Goal: Task Accomplishment & Management: Complete application form

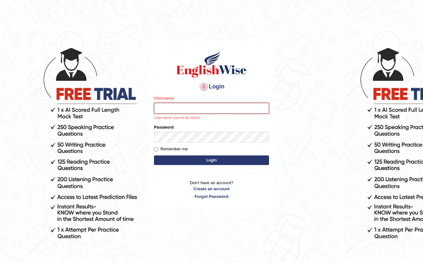
type input "farihaafghan556"
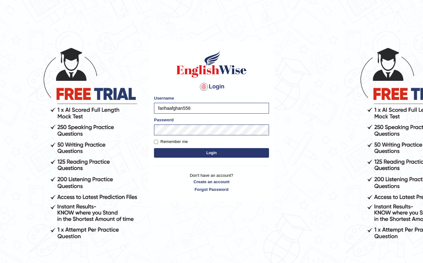
click at [213, 153] on button "Login" at bounding box center [211, 153] width 115 height 10
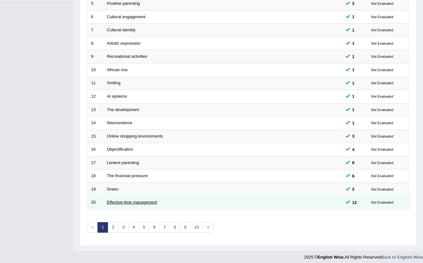
scroll to position [156, 0]
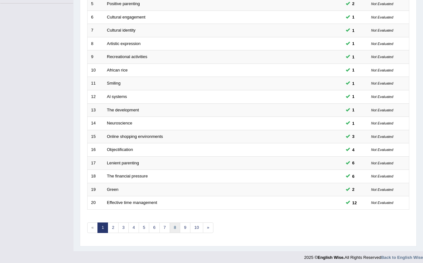
click at [173, 227] on link "8" at bounding box center [175, 228] width 11 height 11
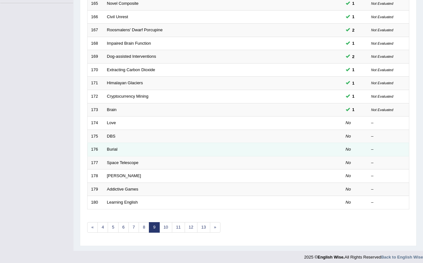
scroll to position [156, 0]
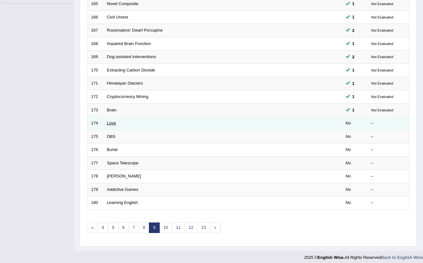
click at [108, 121] on link "Love" at bounding box center [111, 123] width 9 height 5
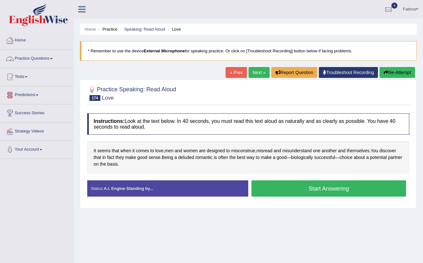
click at [54, 58] on link "Practice Questions" at bounding box center [36, 58] width 73 height 16
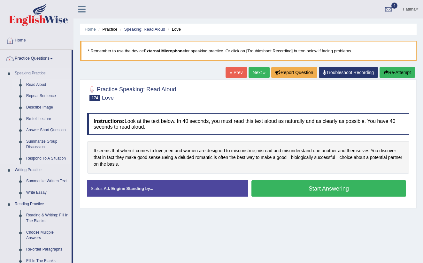
click at [46, 85] on link "Read Aloud" at bounding box center [47, 85] width 48 height 12
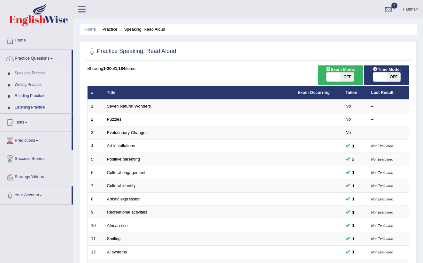
click at [395, 80] on span "OFF" at bounding box center [394, 77] width 14 height 9
checkbox input "true"
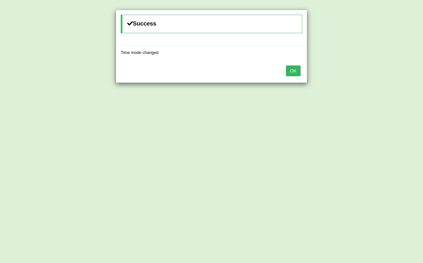
click at [291, 67] on button "OK" at bounding box center [293, 70] width 15 height 11
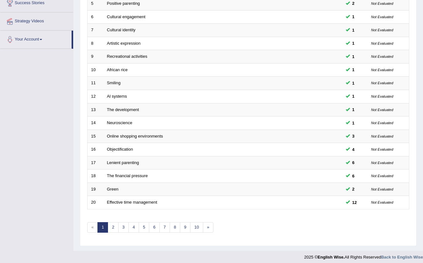
scroll to position [156, 0]
click at [184, 226] on link "9" at bounding box center [185, 228] width 11 height 11
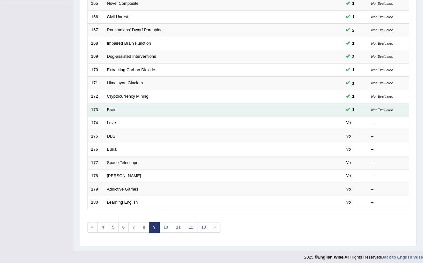
scroll to position [156, 0]
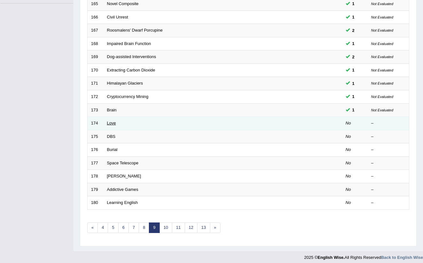
click at [108, 121] on link "Love" at bounding box center [111, 123] width 9 height 5
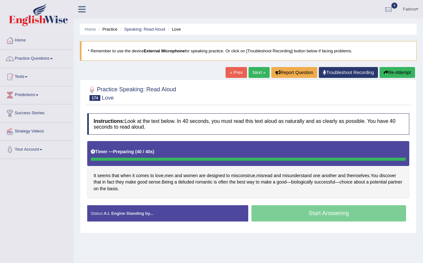
click at [291, 219] on div "Start Answering" at bounding box center [328, 214] width 161 height 18
click at [392, 74] on button "Re-Attempt" at bounding box center [397, 72] width 35 height 11
click at [52, 59] on link "Practice Questions" at bounding box center [36, 58] width 73 height 16
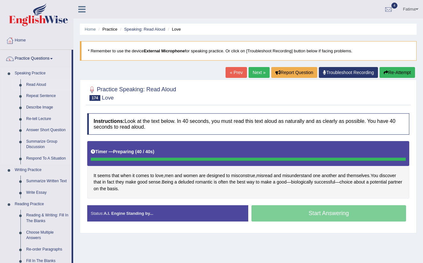
click at [35, 86] on link "Read Aloud" at bounding box center [47, 85] width 48 height 12
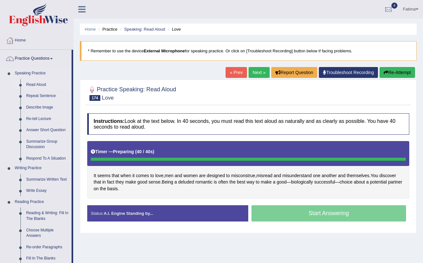
click at [41, 85] on link "Read Aloud" at bounding box center [47, 85] width 48 height 12
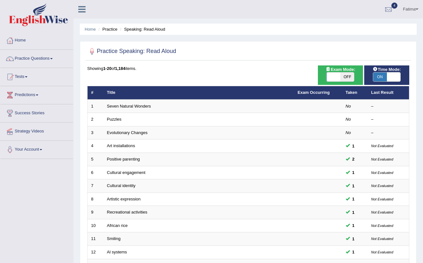
click at [381, 75] on span "ON" at bounding box center [380, 77] width 14 height 9
checkbox input "false"
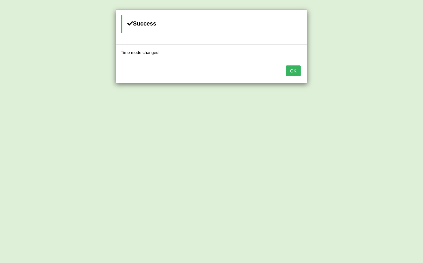
click at [297, 70] on button "OK" at bounding box center [293, 70] width 15 height 11
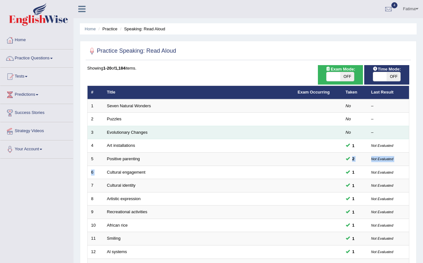
drag, startPoint x: 226, startPoint y: 161, endPoint x: 254, endPoint y: 126, distance: 44.6
click at [254, 126] on tbody "1 Seven Natural Wonders No – 2 Puzzles No – 3 Evolutionary Changes No – 4 Art i…" at bounding box center [249, 232] width 322 height 266
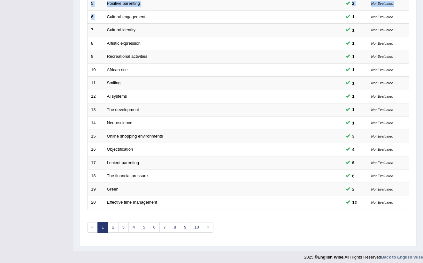
scroll to position [156, 0]
click at [188, 226] on link "9" at bounding box center [185, 228] width 11 height 11
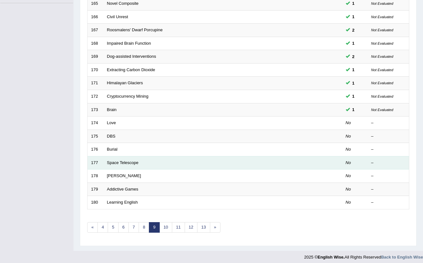
scroll to position [156, 0]
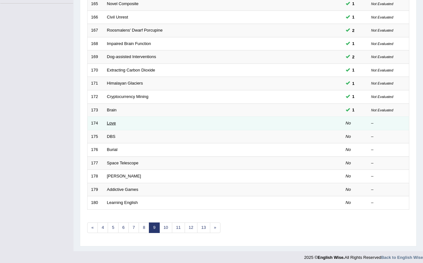
click at [109, 121] on link "Love" at bounding box center [111, 123] width 9 height 5
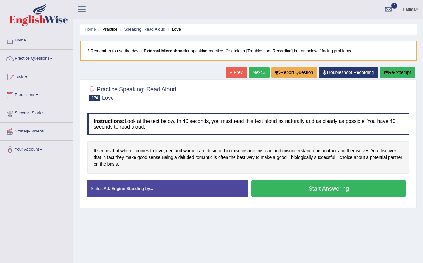
click at [280, 193] on button "Start Answering" at bounding box center [328, 188] width 155 height 16
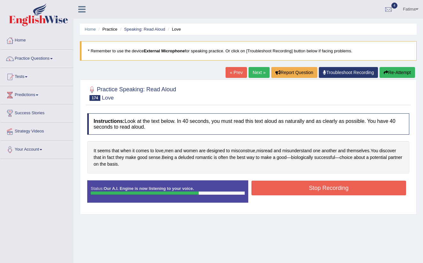
click at [284, 193] on button "Stop Recording" at bounding box center [328, 188] width 155 height 15
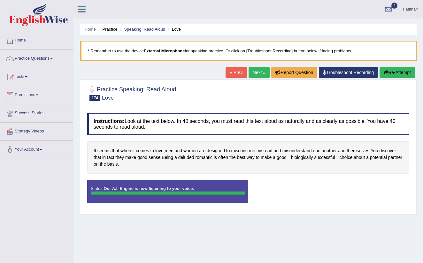
drag, startPoint x: 284, startPoint y: 193, endPoint x: 298, endPoint y: 97, distance: 96.6
drag, startPoint x: 128, startPoint y: 45, endPoint x: 136, endPoint y: 7, distance: 39.2
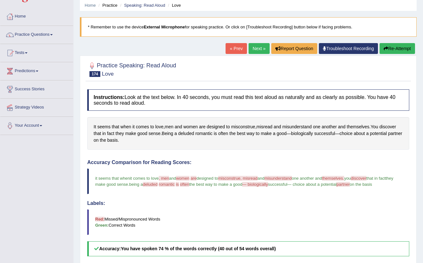
scroll to position [20, 0]
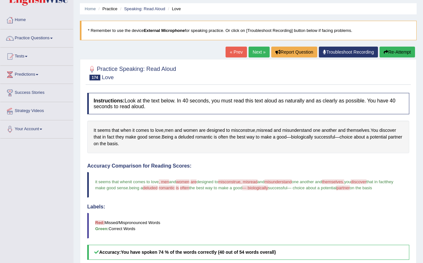
click at [251, 53] on link "Next »" at bounding box center [259, 52] width 21 height 11
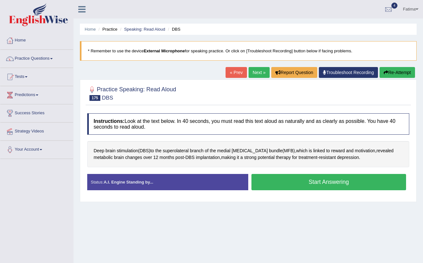
click at [272, 179] on button "Start Answering" at bounding box center [328, 182] width 155 height 16
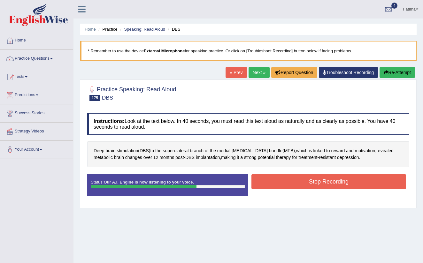
click at [286, 185] on button "Stop Recording" at bounding box center [328, 181] width 155 height 15
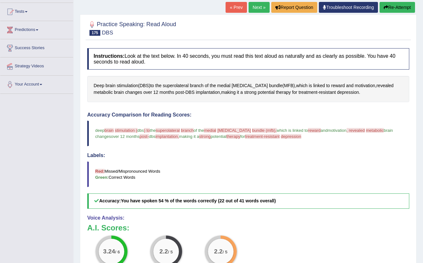
scroll to position [65, 0]
click at [385, 10] on button "Re-Attempt" at bounding box center [397, 7] width 35 height 11
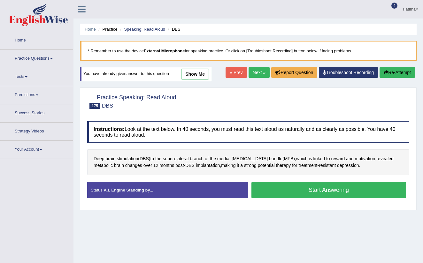
scroll to position [65, 0]
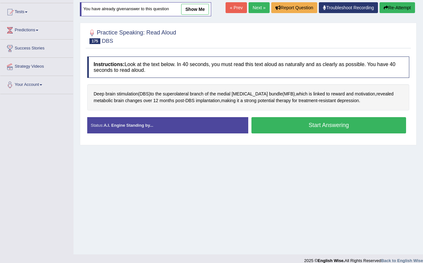
click at [286, 126] on button "Start Answering" at bounding box center [328, 125] width 155 height 16
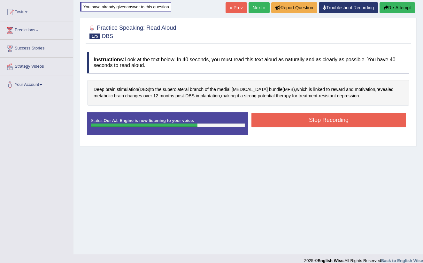
click at [298, 119] on button "Stop Recording" at bounding box center [328, 120] width 155 height 15
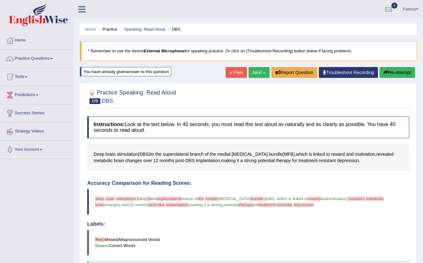
scroll to position [0, 0]
click at [256, 73] on link "Next »" at bounding box center [259, 72] width 21 height 11
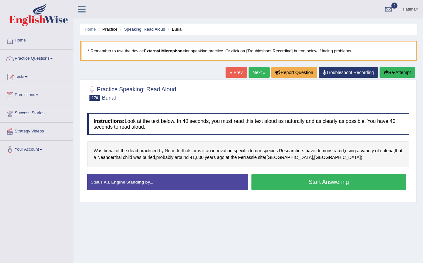
click at [186, 152] on span "Neanderthals" at bounding box center [178, 151] width 27 height 7
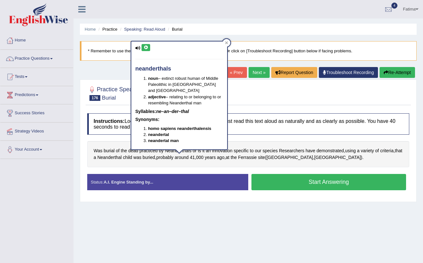
click at [146, 48] on icon at bounding box center [145, 48] width 5 height 4
click at [282, 186] on button "Start Answering" at bounding box center [328, 182] width 155 height 16
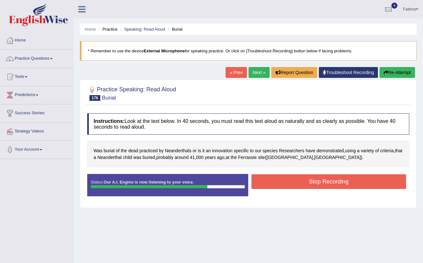
click at [292, 183] on button "Stop Recording" at bounding box center [328, 181] width 155 height 15
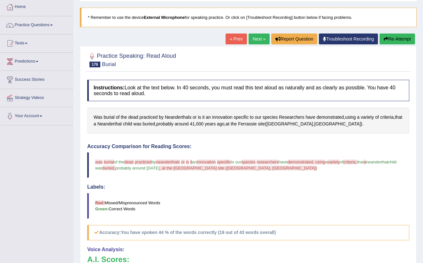
scroll to position [29, 0]
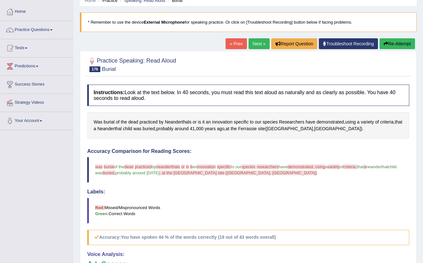
click at [253, 42] on link "Next »" at bounding box center [259, 43] width 21 height 11
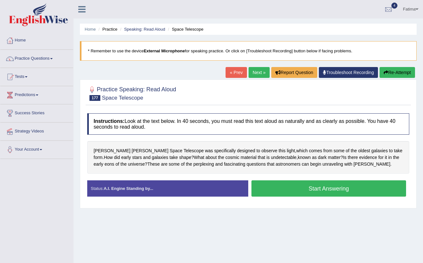
click at [226, 69] on link "« Prev" at bounding box center [236, 72] width 21 height 11
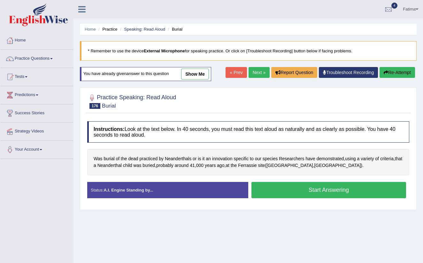
click at [398, 73] on button "Re-Attempt" at bounding box center [397, 72] width 35 height 11
click at [300, 190] on button "Start Answering" at bounding box center [328, 190] width 155 height 16
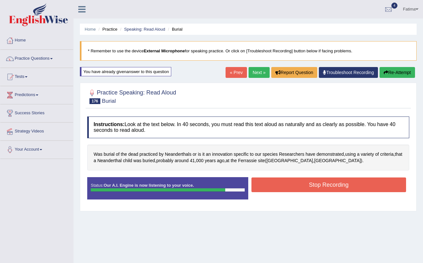
click at [295, 185] on button "Stop Recording" at bounding box center [328, 185] width 155 height 15
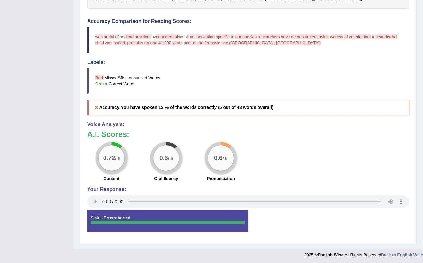
scroll to position [162, 0]
click at [103, 199] on audio at bounding box center [248, 202] width 322 height 13
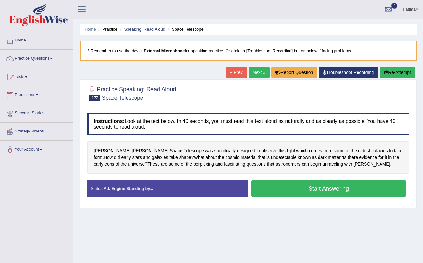
click at [231, 74] on link "« Prev" at bounding box center [236, 72] width 21 height 11
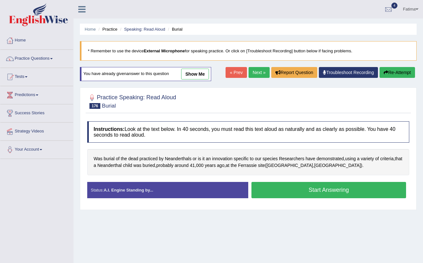
click at [283, 188] on button "Start Answering" at bounding box center [328, 190] width 155 height 16
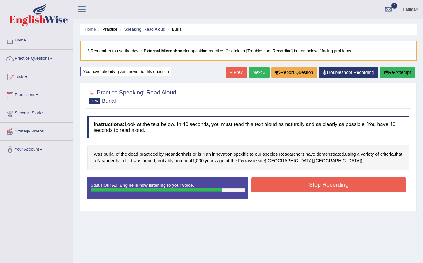
click at [284, 184] on button "Stop Recording" at bounding box center [328, 185] width 155 height 15
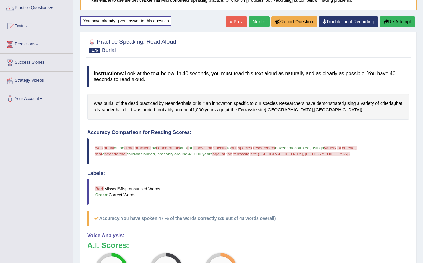
scroll to position [46, 0]
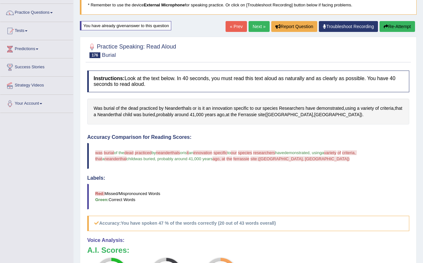
click at [398, 25] on button "Re-Attempt" at bounding box center [397, 26] width 35 height 11
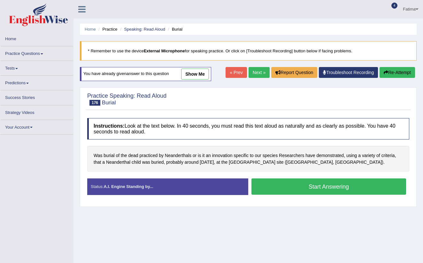
click at [284, 187] on button "Start Answering" at bounding box center [328, 187] width 155 height 16
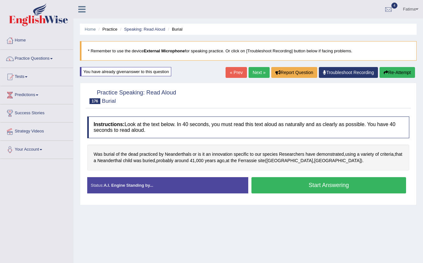
scroll to position [46, 0]
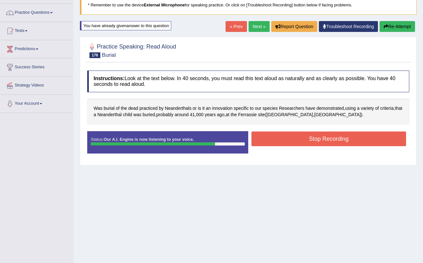
drag, startPoint x: 289, startPoint y: 144, endPoint x: 288, endPoint y: 134, distance: 9.9
click at [288, 134] on button "Stop Recording" at bounding box center [328, 139] width 155 height 15
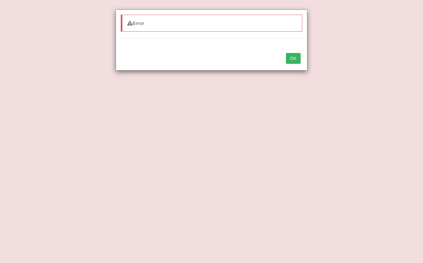
drag, startPoint x: 337, startPoint y: 9, endPoint x: 290, endPoint y: 96, distance: 99.1
click at [290, 96] on div "Error OK" at bounding box center [211, 131] width 423 height 263
click at [294, 57] on button "OK" at bounding box center [293, 58] width 15 height 11
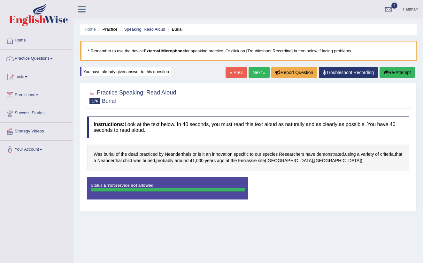
scroll to position [0, 0]
click at [397, 70] on button "Re-Attempt" at bounding box center [397, 72] width 35 height 11
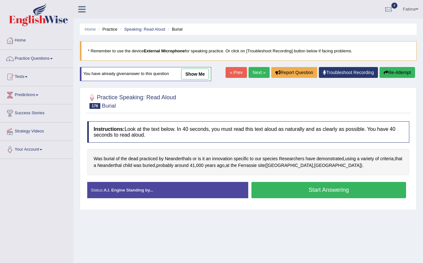
click at [314, 193] on button "Start Answering" at bounding box center [328, 190] width 155 height 16
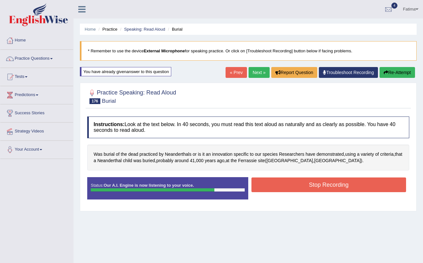
click at [312, 185] on button "Stop Recording" at bounding box center [328, 185] width 155 height 15
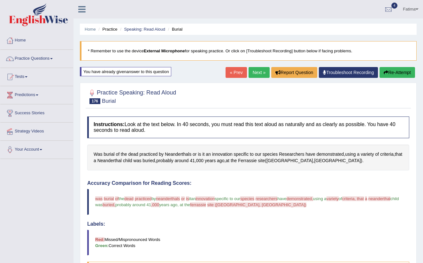
click at [257, 73] on link "Next »" at bounding box center [259, 72] width 21 height 11
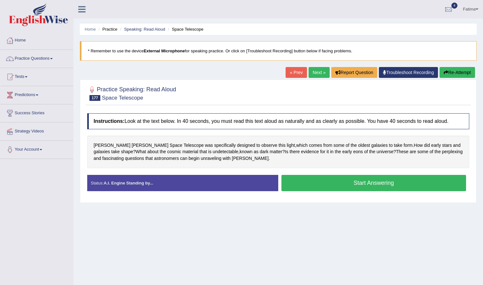
click at [322, 187] on button "Start Answering" at bounding box center [373, 183] width 185 height 16
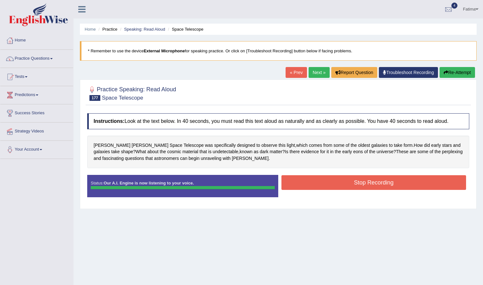
click at [328, 187] on button "Stop Recording" at bounding box center [373, 182] width 185 height 15
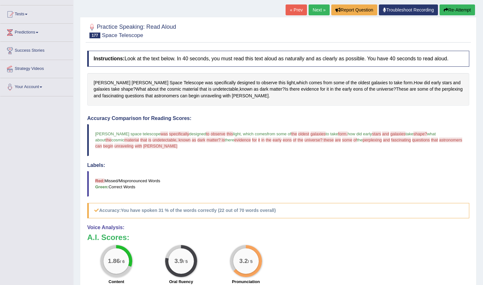
scroll to position [58, 0]
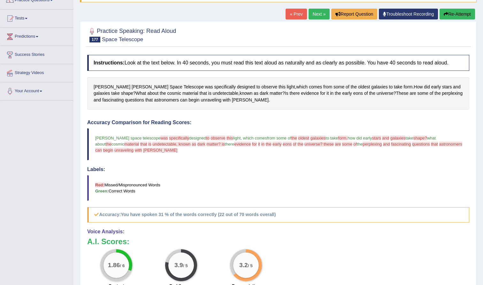
click at [423, 15] on button "Re-Attempt" at bounding box center [457, 14] width 35 height 11
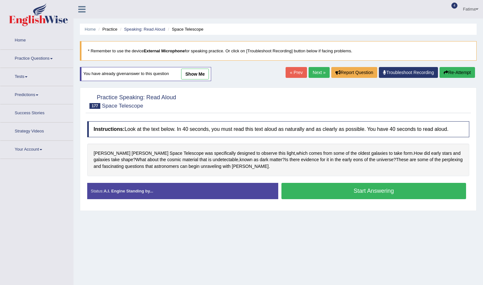
scroll to position [50, 0]
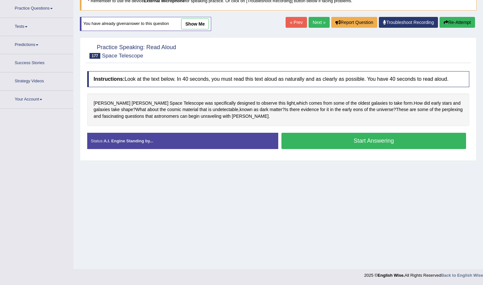
click at [328, 187] on div "Home Practice Speaking: Read Aloud Space Telescope * Remember to use the device…" at bounding box center [278, 109] width 410 height 319
click at [338, 143] on button "Start Answering" at bounding box center [373, 141] width 185 height 16
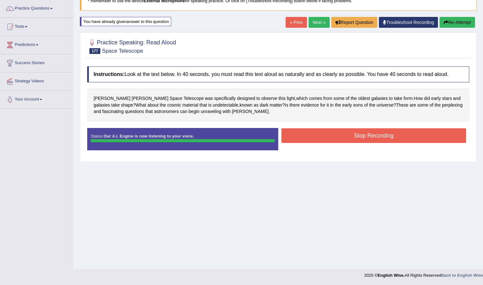
click at [345, 139] on button "Stop Recording" at bounding box center [373, 135] width 185 height 15
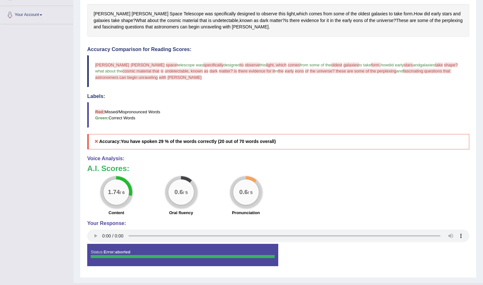
scroll to position [145, 0]
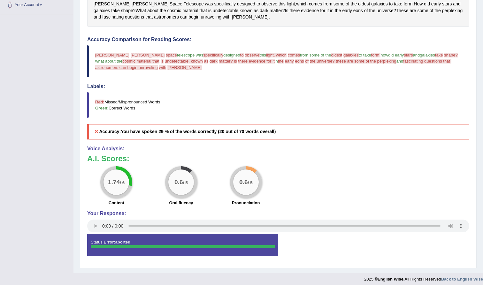
click at [103, 226] on audio at bounding box center [278, 226] width 382 height 13
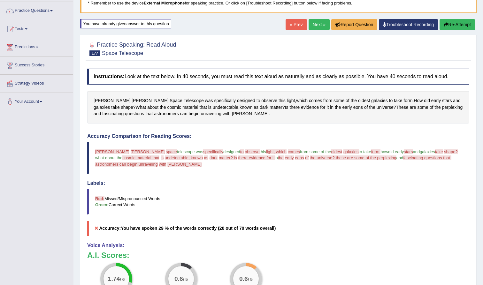
scroll to position [40, 0]
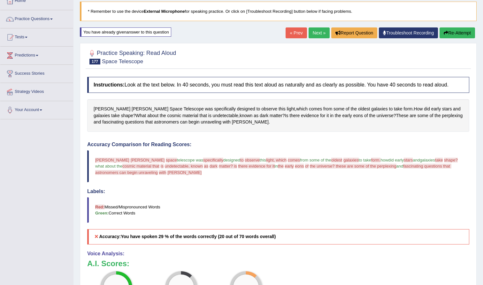
click at [457, 32] on button "Re-Attempt" at bounding box center [457, 32] width 35 height 11
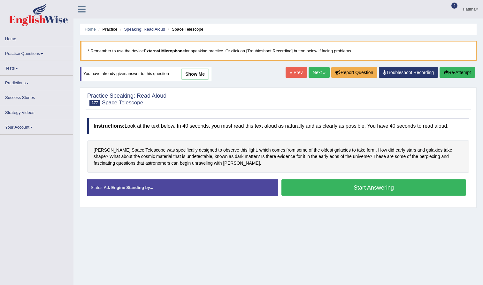
click at [324, 192] on button "Start Answering" at bounding box center [373, 188] width 185 height 16
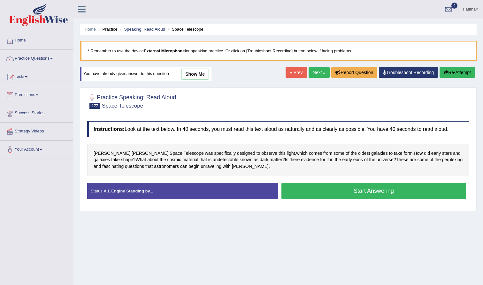
click at [327, 189] on button "Start Answering" at bounding box center [373, 191] width 185 height 16
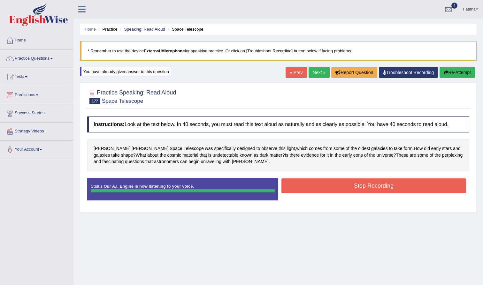
click at [332, 187] on button "Stop Recording" at bounding box center [373, 186] width 185 height 15
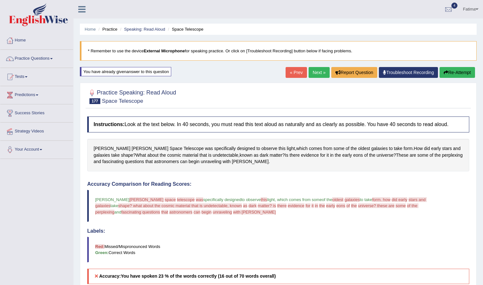
click at [455, 78] on div "« Prev Next » Report Question Troubleshoot Recording Re-Attempt" at bounding box center [381, 73] width 191 height 12
click at [455, 73] on button "Re-Attempt" at bounding box center [457, 72] width 35 height 11
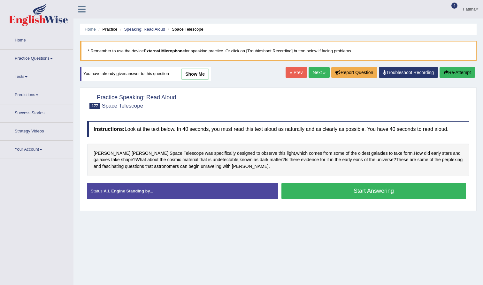
click at [321, 187] on button "Start Answering" at bounding box center [373, 191] width 185 height 16
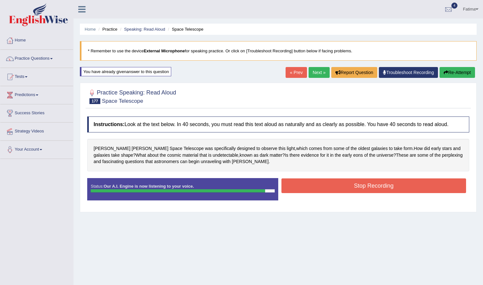
click at [316, 186] on button "Stop Recording" at bounding box center [373, 186] width 185 height 15
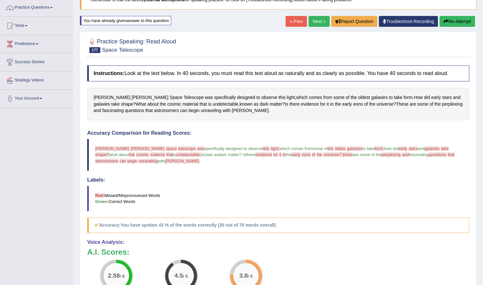
scroll to position [12, 0]
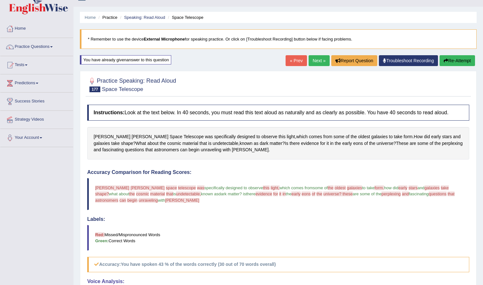
click at [318, 60] on link "Next »" at bounding box center [319, 60] width 21 height 11
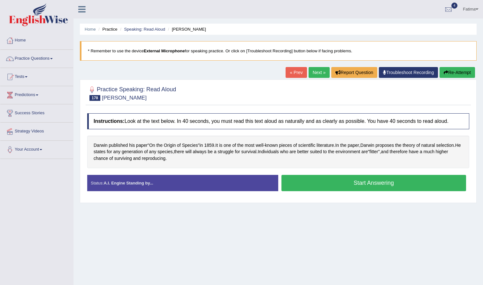
click at [299, 186] on button "Start Answering" at bounding box center [373, 183] width 185 height 16
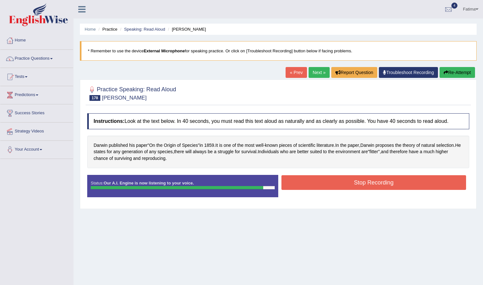
click at [304, 184] on button "Stop Recording" at bounding box center [373, 182] width 185 height 15
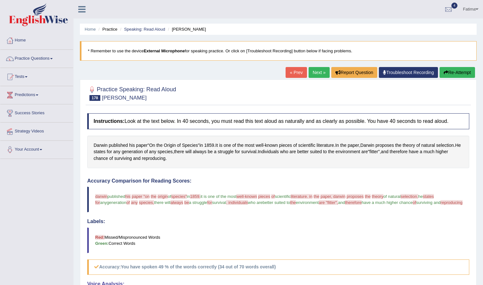
drag, startPoint x: 304, startPoint y: 184, endPoint x: 311, endPoint y: 141, distance: 43.6
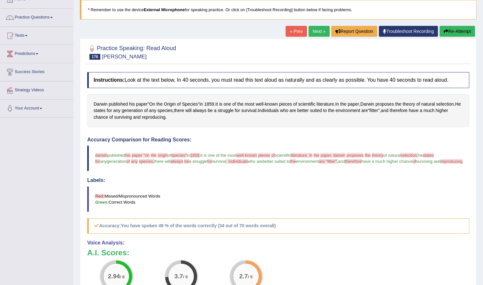
scroll to position [36, 0]
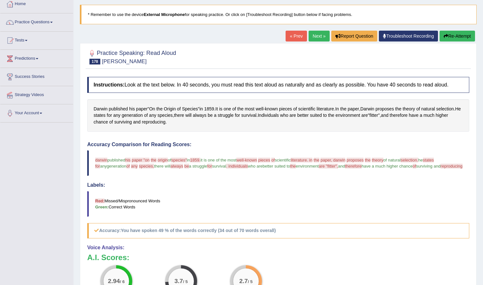
click at [457, 36] on button "Re-Attempt" at bounding box center [457, 36] width 35 height 11
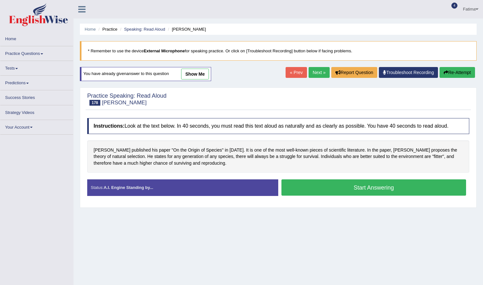
scroll to position [36, 0]
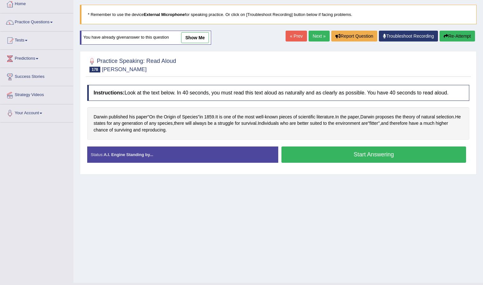
click at [315, 156] on button "Start Answering" at bounding box center [373, 155] width 185 height 16
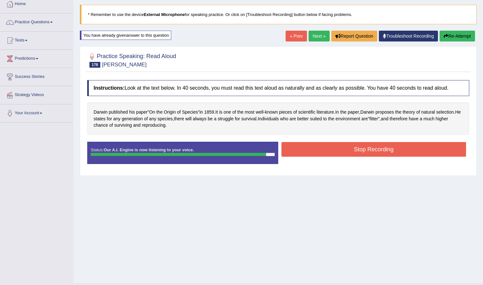
click at [324, 146] on button "Stop Recording" at bounding box center [373, 149] width 185 height 15
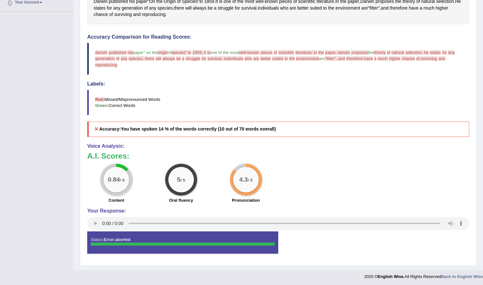
scroll to position [147, 0]
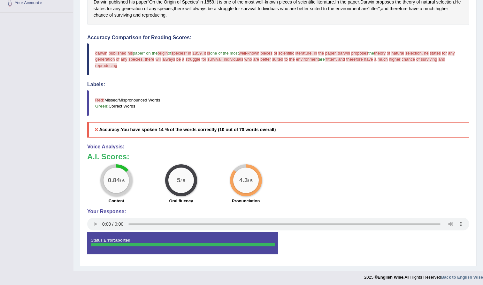
click at [103, 224] on audio at bounding box center [278, 224] width 382 height 13
click at [102, 221] on audio at bounding box center [278, 224] width 382 height 13
click at [452, 223] on audio at bounding box center [278, 224] width 382 height 13
click at [451, 222] on audio at bounding box center [278, 224] width 382 height 13
drag, startPoint x: 449, startPoint y: 201, endPoint x: 451, endPoint y: 176, distance: 25.0
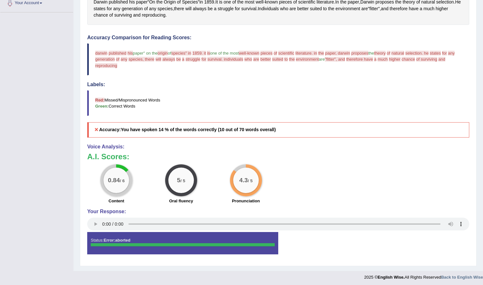
click at [451, 177] on div "Voice Analysis: A.I. Scores: 0.84 / 6 Content 5 / 5 Oral fluency 4.3 / 5 Pronun…" at bounding box center [278, 188] width 382 height 88
click at [317, 51] on span "literature. in" at bounding box center [306, 53] width 22 height 5
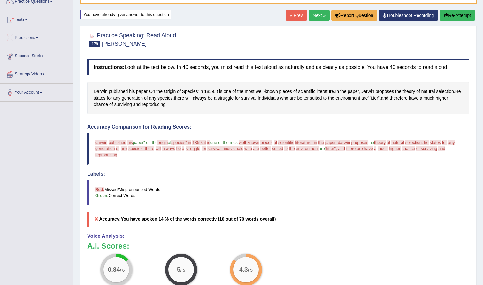
scroll to position [49, 0]
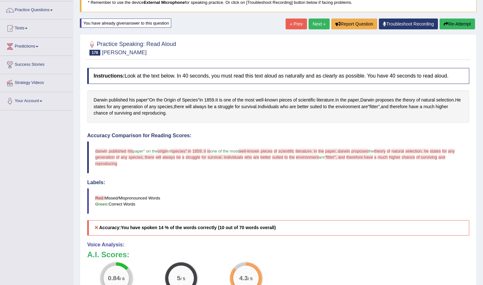
click at [449, 22] on button "Re-Attempt" at bounding box center [457, 24] width 35 height 11
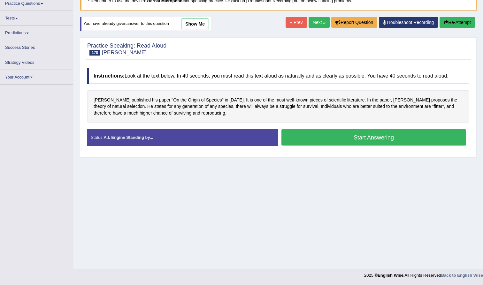
click at [347, 141] on button "Start Answering" at bounding box center [373, 137] width 185 height 16
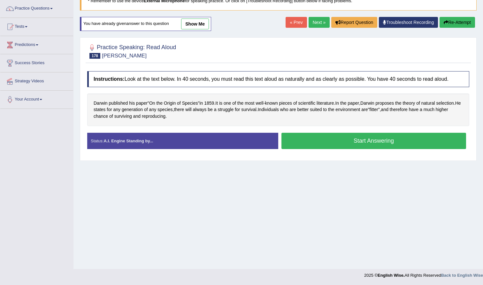
click at [347, 139] on button "Start Answering" at bounding box center [373, 141] width 185 height 16
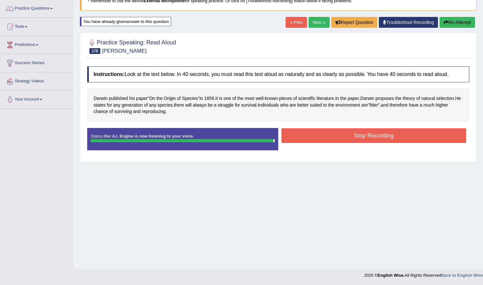
click at [353, 137] on button "Stop Recording" at bounding box center [373, 135] width 185 height 15
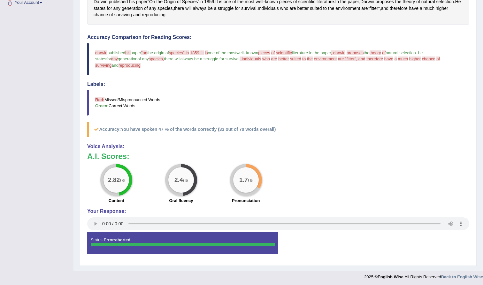
scroll to position [147, 0]
click at [103, 222] on audio at bounding box center [278, 224] width 382 height 13
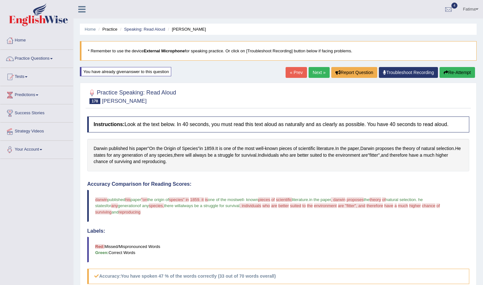
scroll to position [0, 0]
click at [312, 71] on link "Next »" at bounding box center [319, 72] width 21 height 11
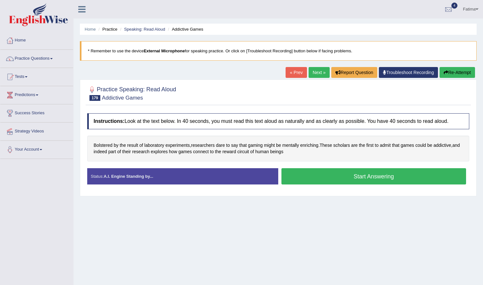
click at [312, 175] on button "Start Answering" at bounding box center [373, 176] width 185 height 16
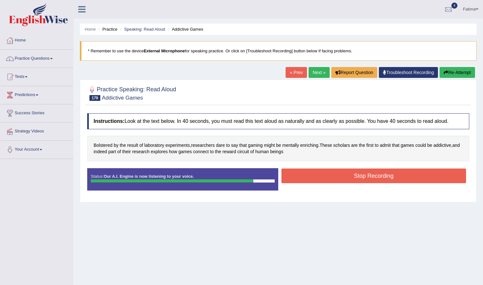
click at [316, 170] on button "Stop Recording" at bounding box center [373, 176] width 185 height 15
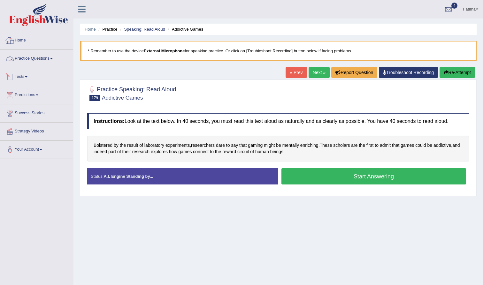
click at [54, 58] on link "Practice Questions" at bounding box center [36, 58] width 73 height 16
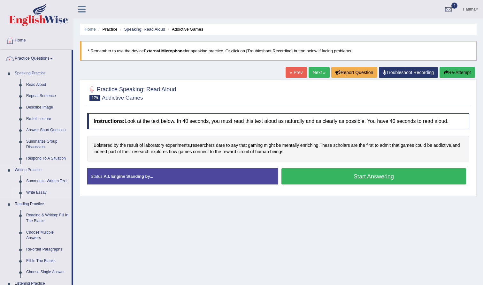
click at [40, 192] on link "Write Essay" at bounding box center [47, 193] width 48 height 12
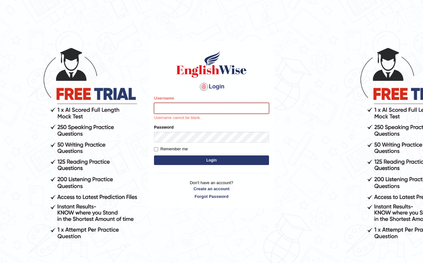
type input "farihaafghan556"
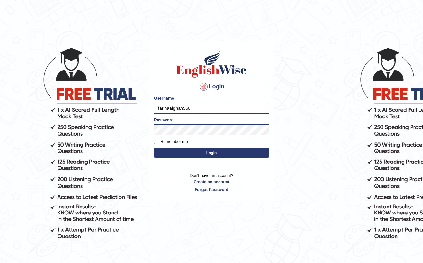
click at [215, 156] on button "Login" at bounding box center [211, 153] width 115 height 10
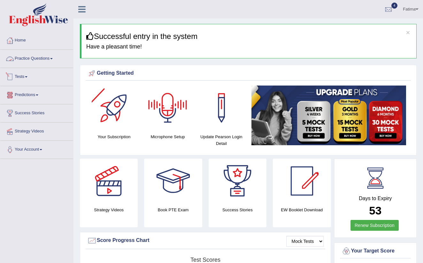
click at [59, 60] on link "Practice Questions" at bounding box center [36, 58] width 73 height 16
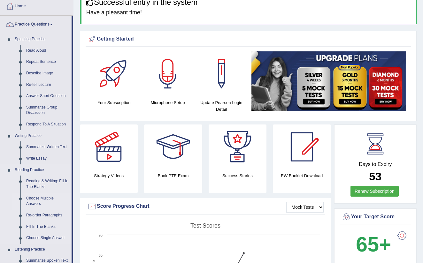
scroll to position [35, 0]
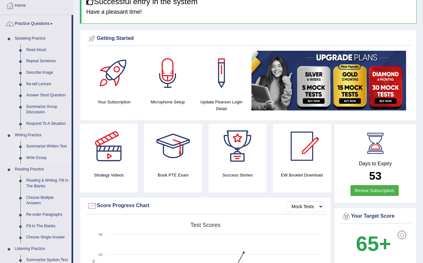
click at [38, 156] on link "Write Essay" at bounding box center [47, 158] width 48 height 12
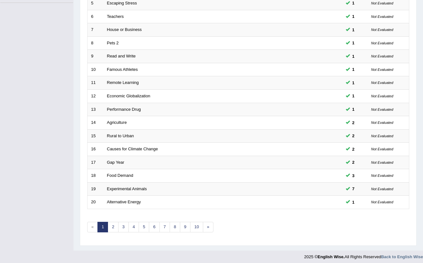
scroll to position [156, 0]
click at [113, 227] on link "2" at bounding box center [113, 228] width 11 height 11
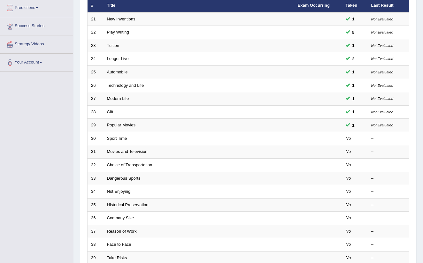
scroll to position [90, 0]
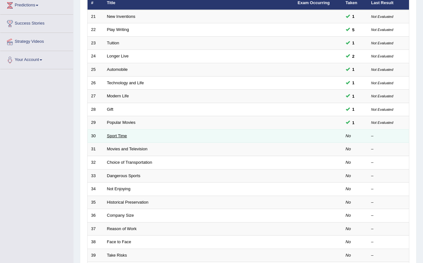
click at [113, 134] on link "Sport Time" at bounding box center [117, 136] width 20 height 5
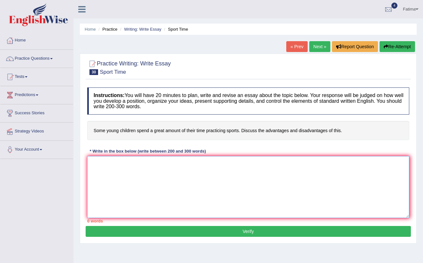
click at [112, 169] on textarea at bounding box center [248, 187] width 322 height 62
paste textarea "Introduction The increasing influence of (essay topic) has ignited numerous dis…"
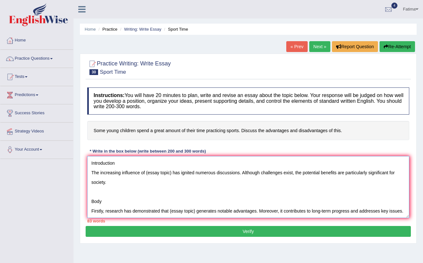
click at [172, 172] on textarea "Introduction The increasing influence of (essay topic) has ignited numerous dis…" at bounding box center [248, 187] width 322 height 62
click at [205, 174] on textarea "Introduction The increasing influence of spend a great amount of their time has…" at bounding box center [248, 187] width 322 height 62
click at [224, 173] on textarea "Introduction The increasing influence of spend a great amount of childern time …" at bounding box center [248, 187] width 322 height 62
click at [208, 185] on textarea "Introduction The increasing influence of spend a great amount of childern time …" at bounding box center [248, 187] width 322 height 62
click at [205, 182] on textarea "Introduction The increasing influence of spend a great amount of childern time …" at bounding box center [248, 187] width 322 height 62
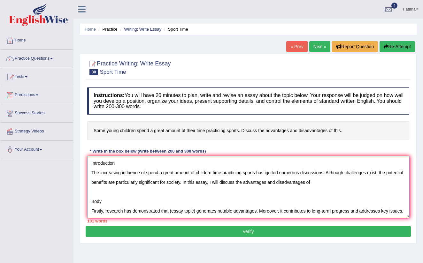
click at [212, 173] on textarea "Introduction The increasing influence of spend a great amount of childern time …" at bounding box center [248, 187] width 322 height 62
click at [147, 173] on textarea "Introduction The increasing influence of spend a great amount of their time pra…" at bounding box center [248, 187] width 322 height 62
click at [355, 182] on textarea "Introduction The increasing influence of some young children spend a great amou…" at bounding box center [248, 187] width 322 height 62
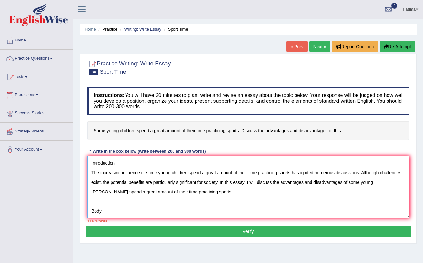
drag, startPoint x: 116, startPoint y: 163, endPoint x: 146, endPoint y: 196, distance: 44.1
click at [116, 164] on textarea "Introduction The increasing influence of some young children spend a great amou…" at bounding box center [248, 187] width 322 height 62
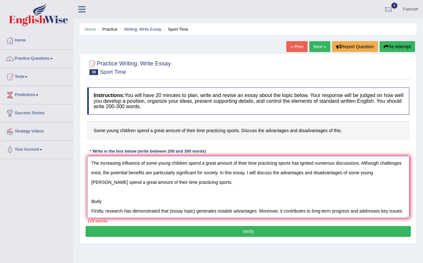
click at [90, 171] on textarea "The increasing influence of some young children spend a great amount of their t…" at bounding box center [248, 187] width 322 height 62
click at [103, 200] on textarea "The increasing influence of some young children spend a great amount of their t…" at bounding box center [248, 187] width 322 height 62
drag, startPoint x: 91, startPoint y: 208, endPoint x: 95, endPoint y: 230, distance: 22.1
click at [91, 209] on textarea "The increasing influence of some young children spend a great amount of their t…" at bounding box center [248, 187] width 322 height 62
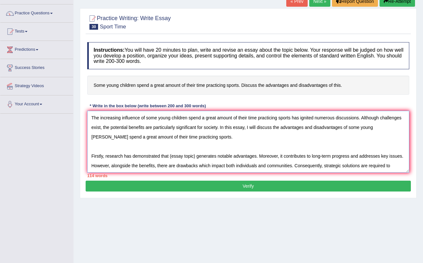
scroll to position [46, 0]
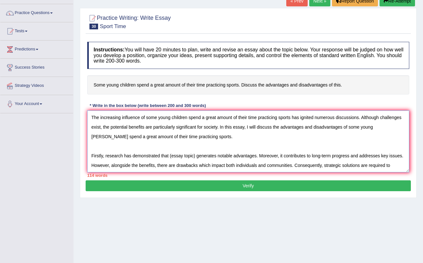
click at [200, 137] on textarea "The increasing influence of some young children spend a great amount of their t…" at bounding box center [248, 142] width 322 height 62
click at [160, 146] on textarea "The increasing influence of some young children spend a great amount of their t…" at bounding box center [248, 142] width 322 height 62
click at [93, 151] on textarea "The increasing influence of some young children spend a great amount of their t…" at bounding box center [248, 142] width 322 height 62
click at [91, 141] on textarea "The increasing influence of some young children spend a great amount of their t…" at bounding box center [248, 142] width 322 height 62
click at [91, 153] on textarea "The increasing influence of some young children spend a great amount of their t…" at bounding box center [248, 142] width 322 height 62
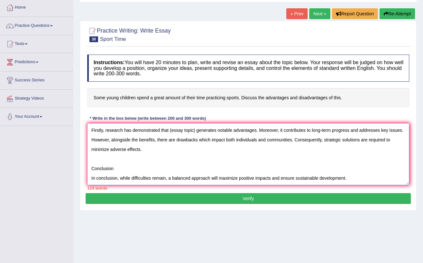
scroll to position [48, 0]
drag, startPoint x: 197, startPoint y: 130, endPoint x: 205, endPoint y: 204, distance: 74.9
click at [197, 134] on textarea "The increasing influence of some young children spend a great amount of their t…" at bounding box center [248, 154] width 322 height 62
click at [199, 130] on textarea "The increasing influence of some young children spend a great amount of their t…" at bounding box center [248, 154] width 322 height 62
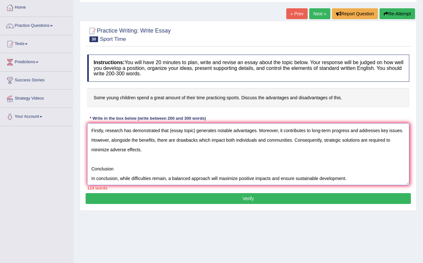
click at [196, 130] on textarea "The increasing influence of some young children spend a great amount of their t…" at bounding box center [248, 154] width 322 height 62
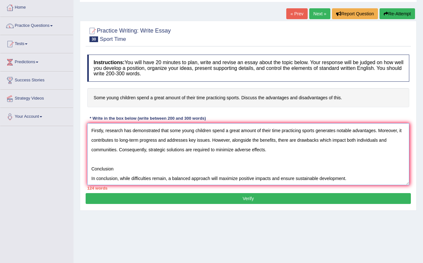
drag, startPoint x: 212, startPoint y: 140, endPoint x: 212, endPoint y: 149, distance: 9.3
click at [212, 140] on textarea "The increasing influence of some young children spend a great amount of their t…" at bounding box center [248, 154] width 322 height 62
click at [211, 139] on textarea "The increasing influence of some young children spend a great amount of their t…" at bounding box center [248, 154] width 322 height 62
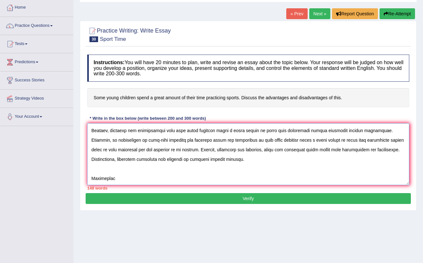
click at [245, 150] on textarea at bounding box center [248, 154] width 322 height 62
drag, startPoint x: 289, startPoint y: 150, endPoint x: 289, endPoint y: 195, distance: 45.4
click at [289, 150] on textarea at bounding box center [248, 154] width 322 height 62
click at [201, 162] on textarea "The increasing influence of some young children spend a great amount of their t…" at bounding box center [248, 154] width 322 height 62
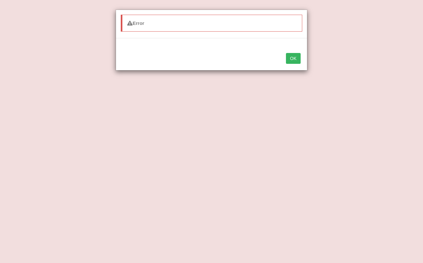
scroll to position [58, 0]
click at [290, 57] on button "OK" at bounding box center [293, 58] width 15 height 11
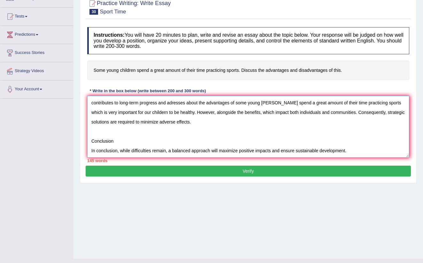
click at [180, 112] on textarea "The increasing influence of some young children spend a great amount of their t…" at bounding box center [248, 127] width 322 height 62
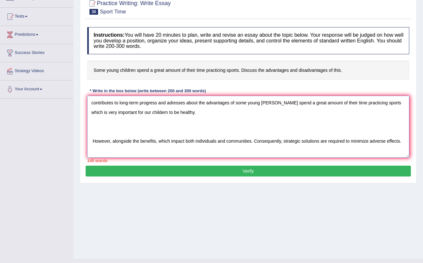
click at [190, 110] on textarea at bounding box center [248, 127] width 322 height 62
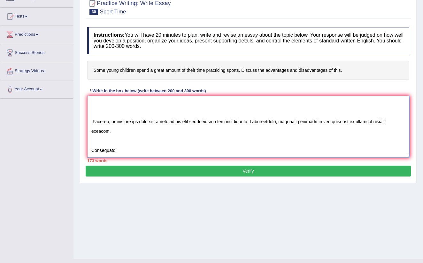
scroll to position [86, 0]
click at [157, 121] on textarea at bounding box center [248, 127] width 322 height 62
click at [261, 122] on textarea at bounding box center [248, 127] width 322 height 62
click at [111, 134] on textarea at bounding box center [248, 127] width 322 height 62
click at [112, 132] on textarea at bounding box center [248, 127] width 322 height 62
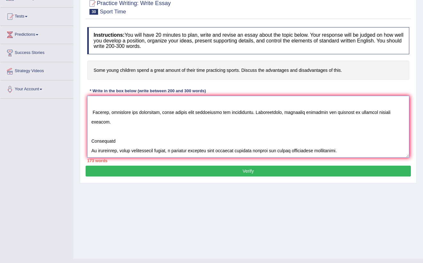
scroll to position [96, 0]
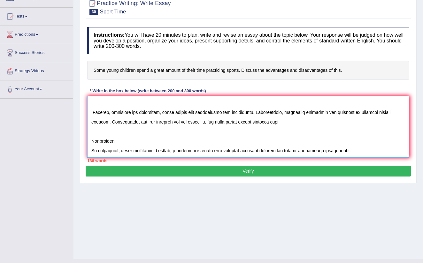
drag, startPoint x: 262, startPoint y: 122, endPoint x: 262, endPoint y: 126, distance: 3.8
click at [262, 122] on textarea at bounding box center [248, 127] width 322 height 62
click at [294, 124] on textarea at bounding box center [248, 127] width 322 height 62
drag, startPoint x: 290, startPoint y: 121, endPoint x: 294, endPoint y: 149, distance: 27.8
click at [290, 121] on textarea at bounding box center [248, 127] width 322 height 62
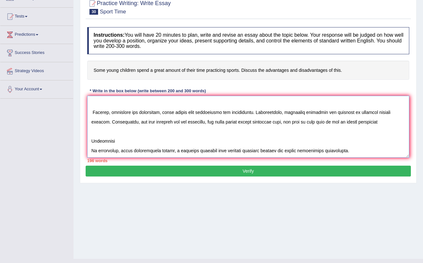
click at [375, 122] on textarea at bounding box center [248, 127] width 322 height 62
click at [373, 121] on textarea at bounding box center [248, 127] width 322 height 62
click at [374, 121] on textarea at bounding box center [248, 127] width 322 height 62
drag, startPoint x: 395, startPoint y: 121, endPoint x: 390, endPoint y: 153, distance: 32.3
click at [395, 126] on textarea at bounding box center [248, 127] width 322 height 62
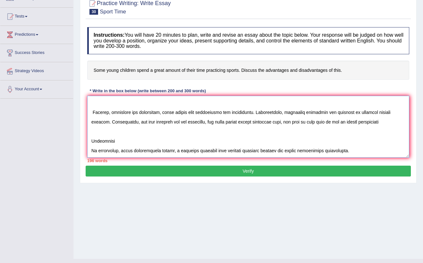
click at [393, 123] on textarea at bounding box center [248, 127] width 322 height 62
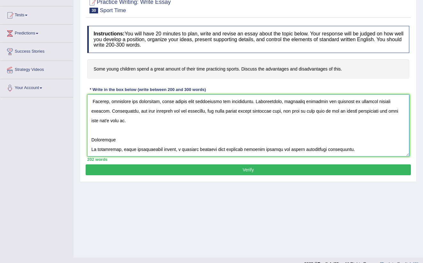
scroll to position [105, 0]
click at [352, 149] on textarea at bounding box center [248, 126] width 322 height 62
click at [167, 102] on textarea at bounding box center [248, 126] width 322 height 62
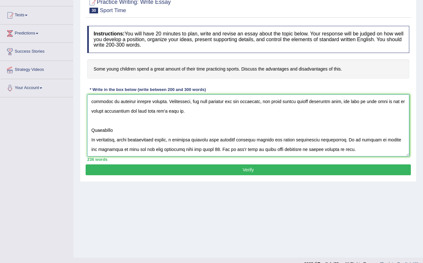
scroll to position [115, 0]
type textarea "The increasing influence of some young children spend a great amount of their t…"
click at [234, 171] on button "Verify" at bounding box center [248, 170] width 325 height 11
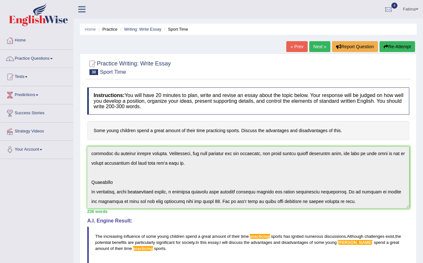
scroll to position [0, 0]
